Goal: Task Accomplishment & Management: Complete application form

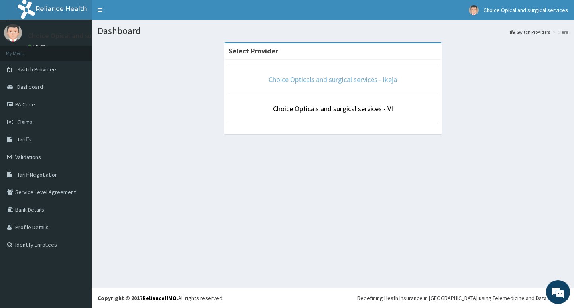
click at [373, 78] on link "Choice Opticals and surgical services - ikeja" at bounding box center [333, 79] width 128 height 9
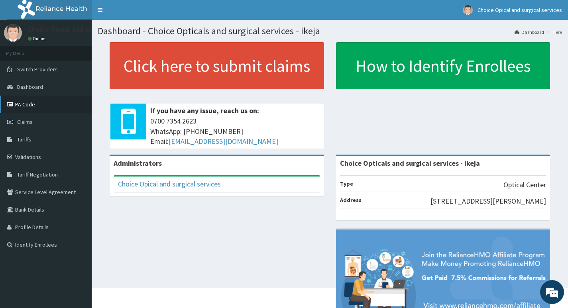
click at [33, 102] on link "PA Code" at bounding box center [46, 105] width 92 height 18
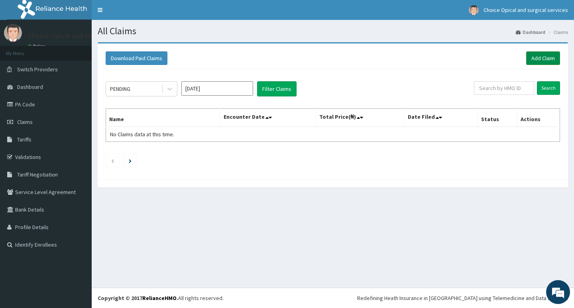
click at [547, 55] on link "Add Claim" at bounding box center [543, 58] width 34 height 14
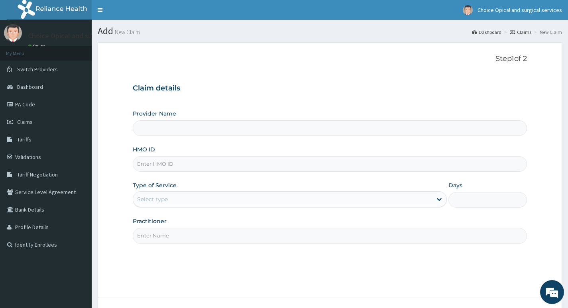
click at [191, 165] on input "HMO ID" at bounding box center [330, 164] width 394 height 16
type input "Choice Opticals and surgical services - ikeja"
type input "a"
type input "ARD/1004/C"
click at [208, 240] on input "Practitioner" at bounding box center [330, 236] width 394 height 16
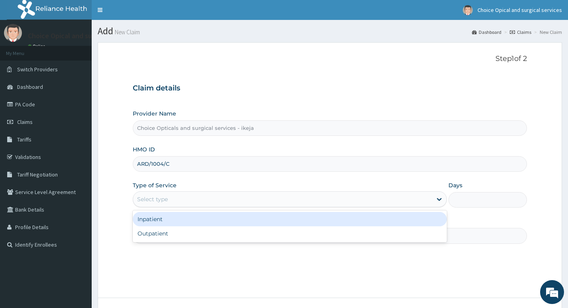
click at [148, 198] on div "Select type" at bounding box center [152, 199] width 31 height 8
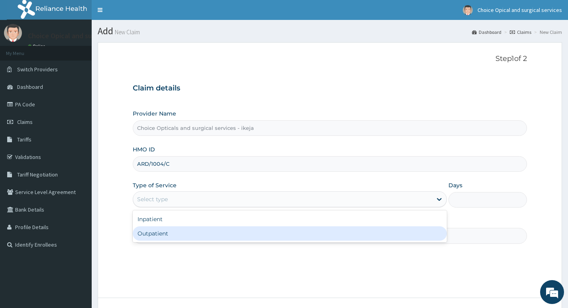
click at [152, 239] on div "Outpatient" at bounding box center [290, 233] width 314 height 14
type input "1"
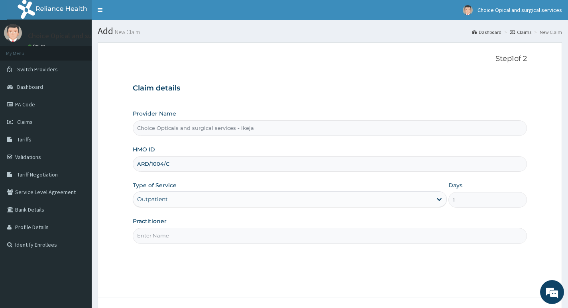
click at [153, 237] on input "Practitioner" at bounding box center [330, 236] width 394 height 16
type input "DR JUDITH"
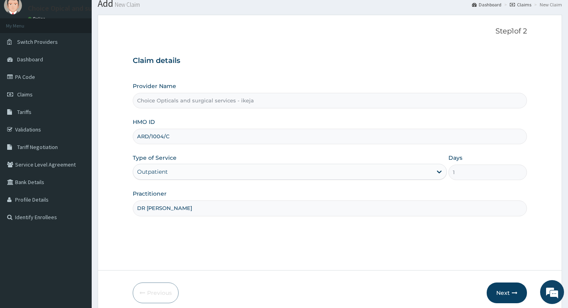
scroll to position [61, 0]
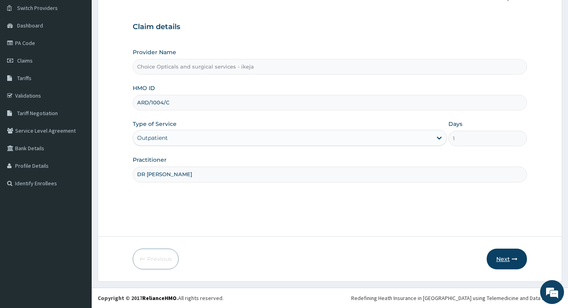
click at [500, 258] on button "Next" at bounding box center [506, 259] width 40 height 21
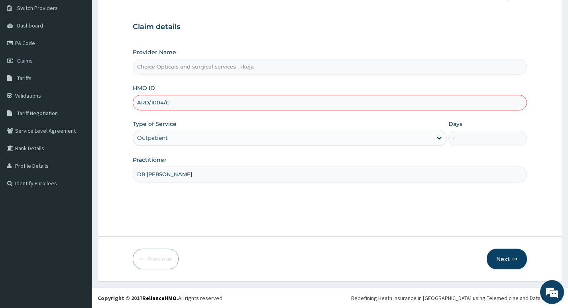
click at [157, 102] on input "ARD/1004/C" at bounding box center [330, 103] width 394 height 16
type input "ARD/10004/C"
drag, startPoint x: 504, startPoint y: 255, endPoint x: 501, endPoint y: 257, distance: 4.3
click at [501, 257] on button "Next" at bounding box center [506, 259] width 40 height 21
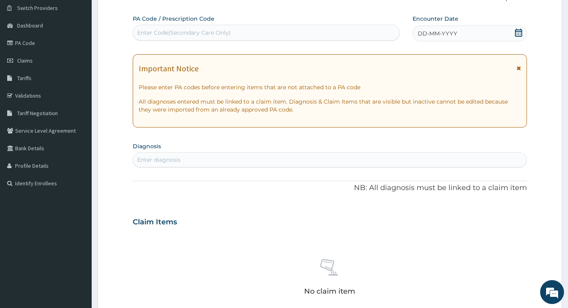
click at [254, 30] on div "Enter Code(Secondary Care Only)" at bounding box center [266, 32] width 266 height 13
type input "PA/514166"
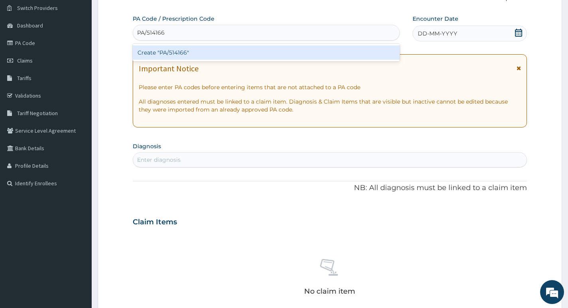
click at [179, 54] on div "Create "PA/514166"" at bounding box center [266, 52] width 267 height 14
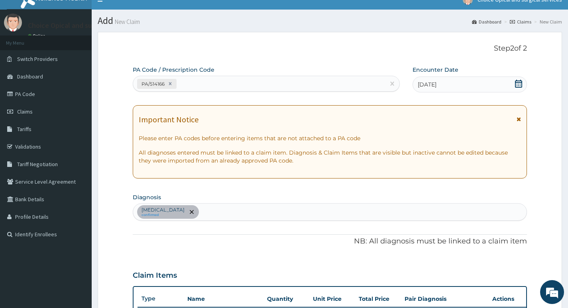
scroll to position [0, 0]
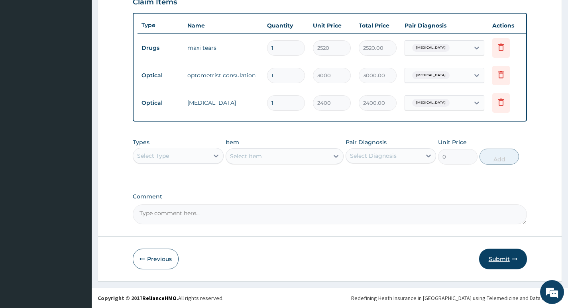
click at [495, 255] on button "Submit" at bounding box center [503, 259] width 48 height 21
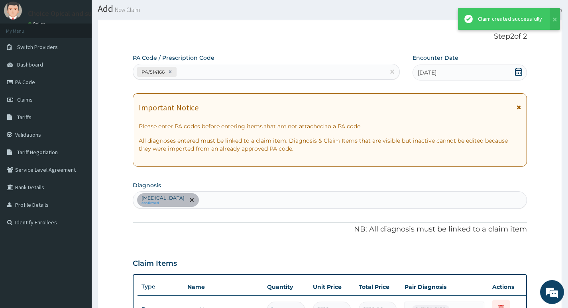
scroll to position [290, 0]
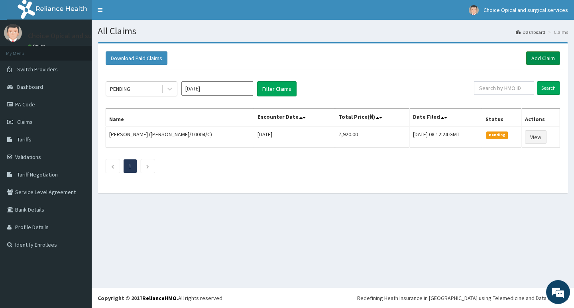
click at [547, 58] on link "Add Claim" at bounding box center [543, 58] width 34 height 14
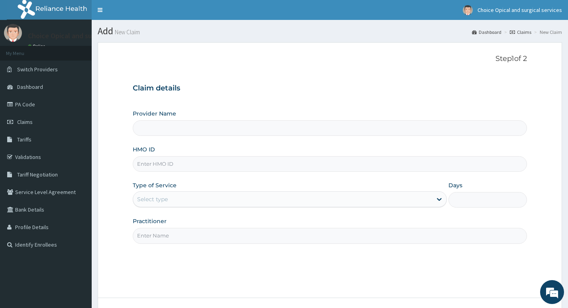
type input "Choice Opticals and surgical services - ikeja"
click at [229, 156] on div "HMO ID" at bounding box center [330, 158] width 394 height 26
click at [214, 166] on input "HMO ID" at bounding box center [330, 164] width 394 height 16
type input "ARD/10004/A"
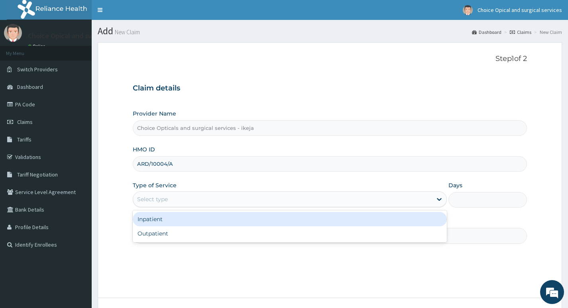
click at [185, 194] on div "Select type" at bounding box center [282, 199] width 299 height 13
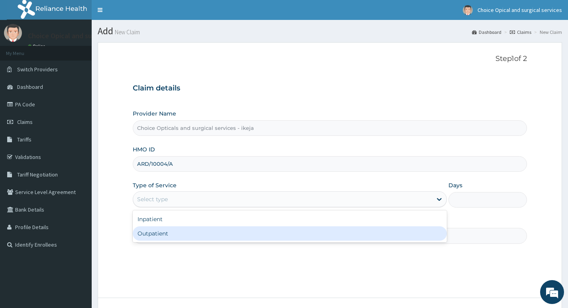
click at [159, 235] on div "Outpatient" at bounding box center [290, 233] width 314 height 14
type input "1"
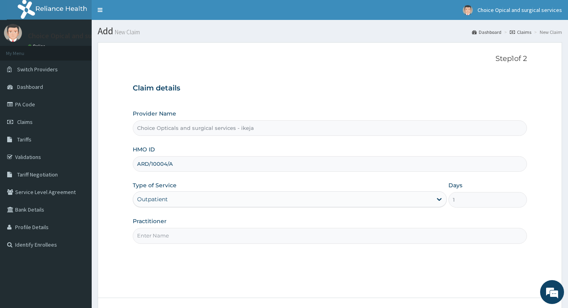
click at [161, 233] on input "Practitioner" at bounding box center [330, 236] width 394 height 16
type input "DR [PERSON_NAME]"
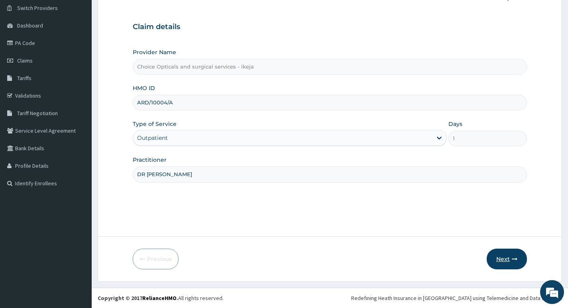
click at [510, 258] on button "Next" at bounding box center [506, 259] width 40 height 21
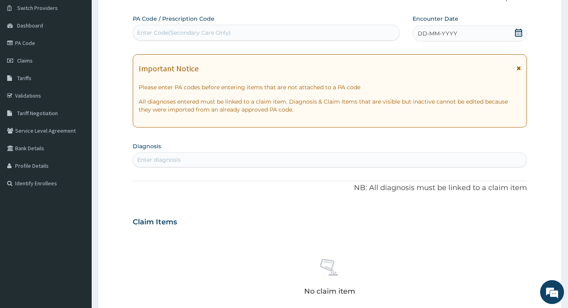
click at [196, 28] on div "Enter Code(Secondary Care Only)" at bounding box center [266, 32] width 266 height 13
type input "PA/710EA8"
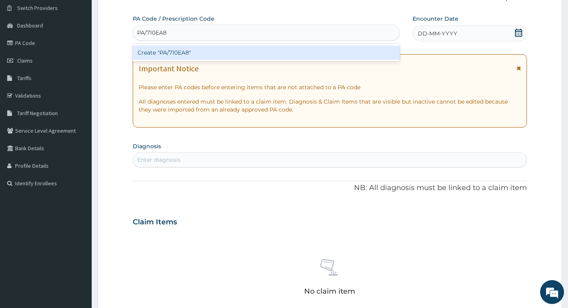
click at [178, 51] on div "Create "PA/710EA8"" at bounding box center [266, 52] width 267 height 14
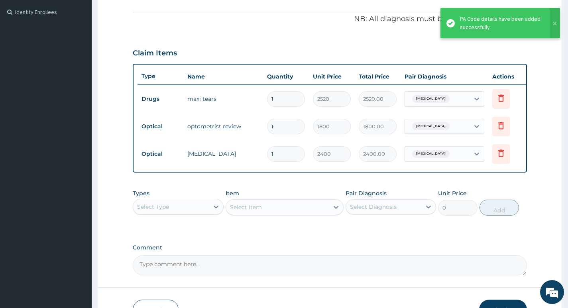
scroll to position [290, 0]
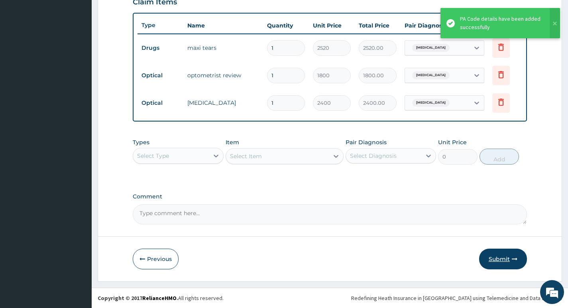
click at [496, 260] on button "Submit" at bounding box center [503, 259] width 48 height 21
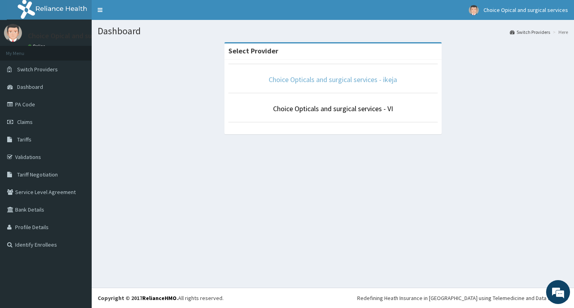
click at [322, 78] on link "Choice Opticals and surgical services - ikeja" at bounding box center [333, 79] width 128 height 9
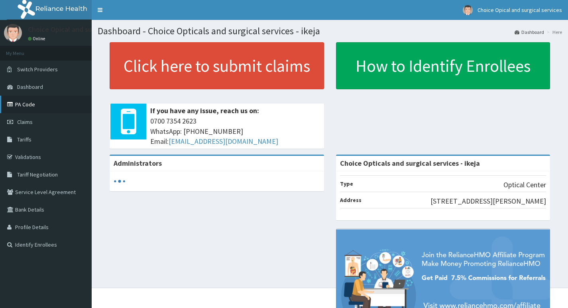
click at [35, 105] on link "PA Code" at bounding box center [46, 105] width 92 height 18
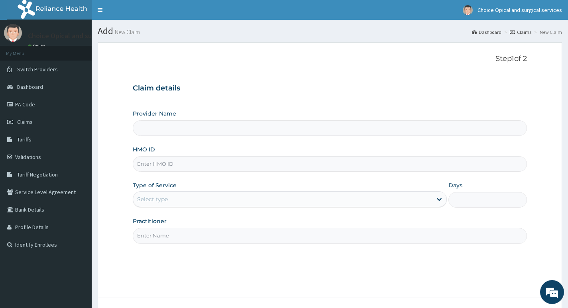
type input "Choice Opticals and surgical services - ikeja"
click at [199, 166] on input "HMO ID" at bounding box center [330, 164] width 394 height 16
type input "ARD/10004/B"
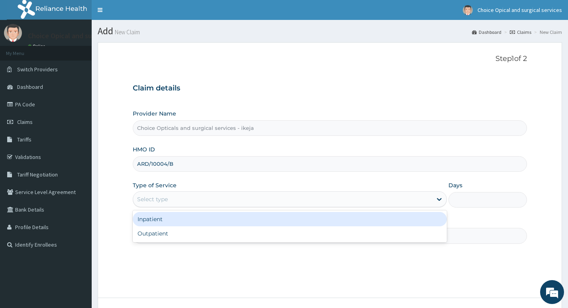
click at [191, 200] on div "Select type" at bounding box center [282, 199] width 299 height 13
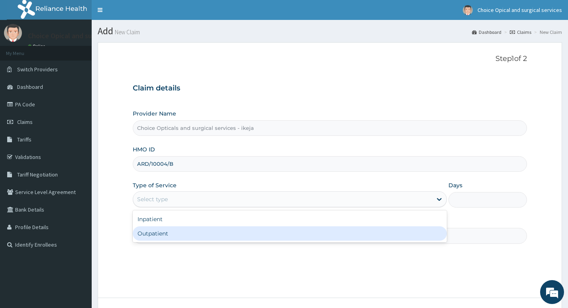
click at [175, 234] on div "Outpatient" at bounding box center [290, 233] width 314 height 14
type input "1"
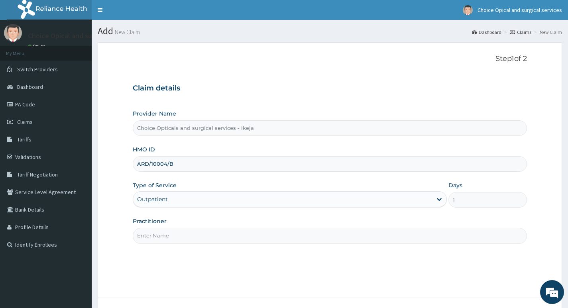
click at [175, 235] on input "Practitioner" at bounding box center [330, 236] width 394 height 16
type input "DR JANE"
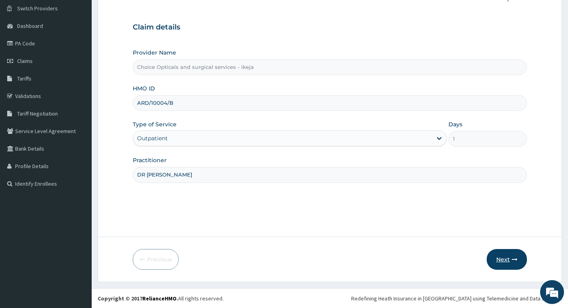
scroll to position [61, 0]
click at [505, 258] on button "Next" at bounding box center [506, 259] width 40 height 21
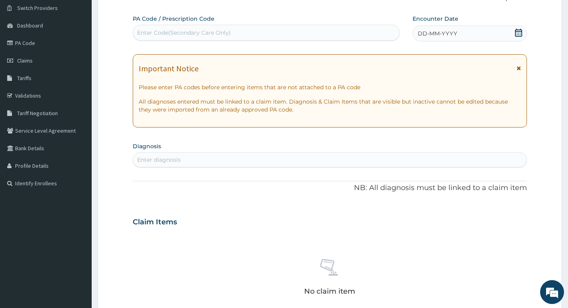
click at [227, 32] on div "Enter Code(Secondary Care Only)" at bounding box center [184, 33] width 94 height 8
paste input "PA/00FE8B"
type input "PA/00FE8B"
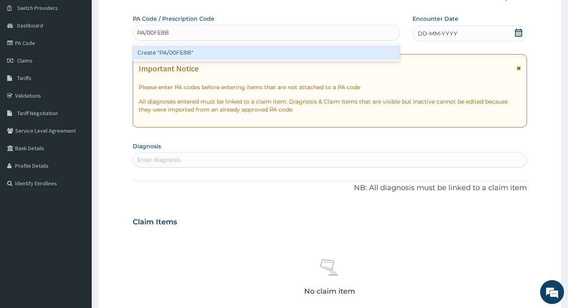
click at [184, 53] on div "Create "PA/00FE8B"" at bounding box center [266, 52] width 267 height 14
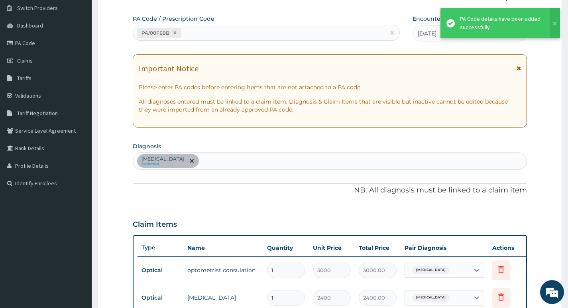
scroll to position [260, 0]
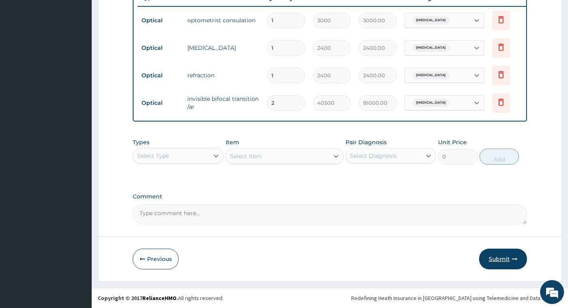
click at [499, 257] on button "Submit" at bounding box center [503, 259] width 48 height 21
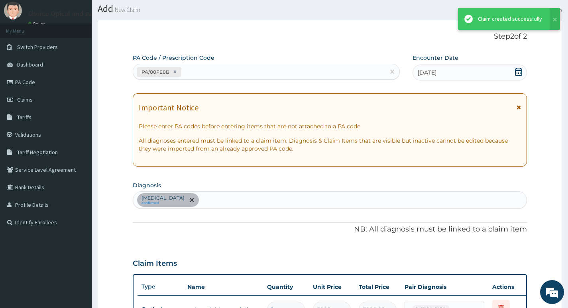
scroll to position [317, 0]
